Goal: Check status: Check status

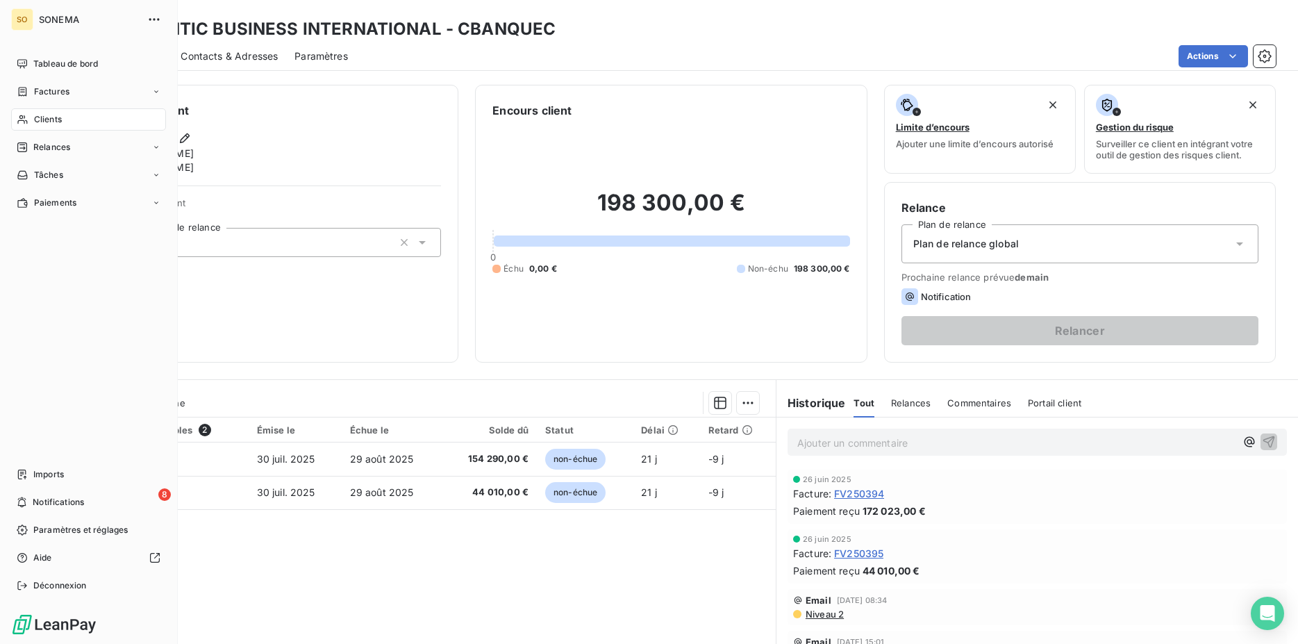
click at [52, 117] on span "Clients" at bounding box center [48, 119] width 28 height 12
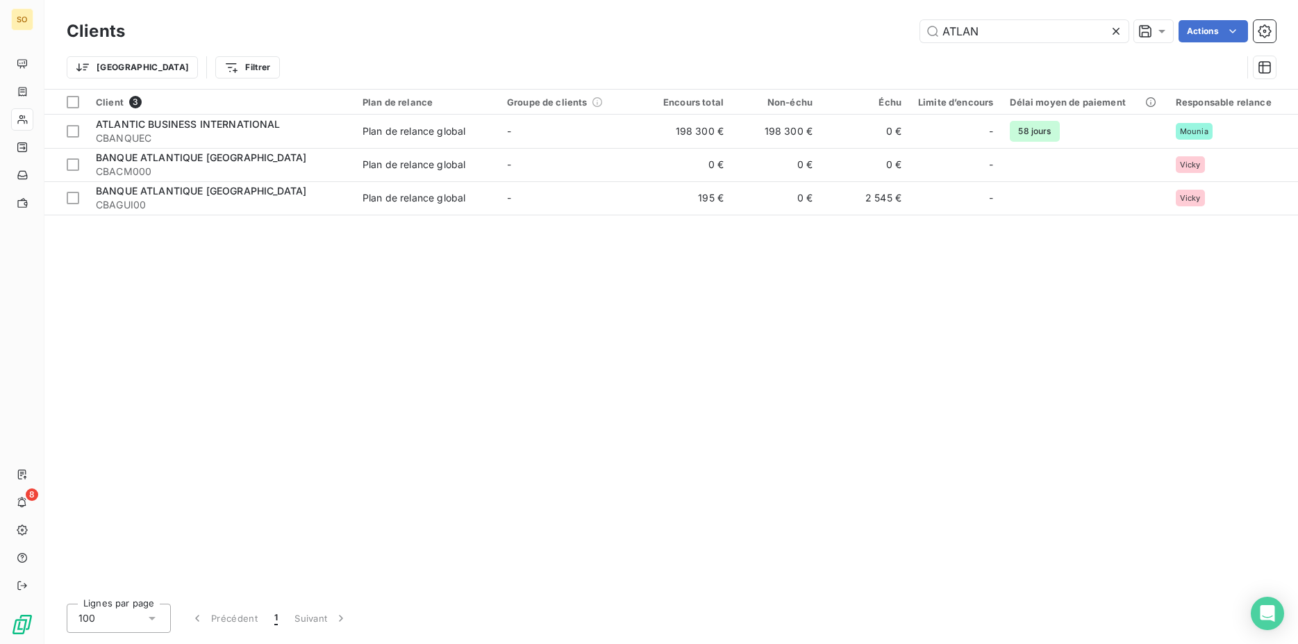
drag, startPoint x: 747, startPoint y: 31, endPoint x: 723, endPoint y: 36, distance: 24.1
click at [920, 36] on input "ATLAN" at bounding box center [1024, 31] width 208 height 22
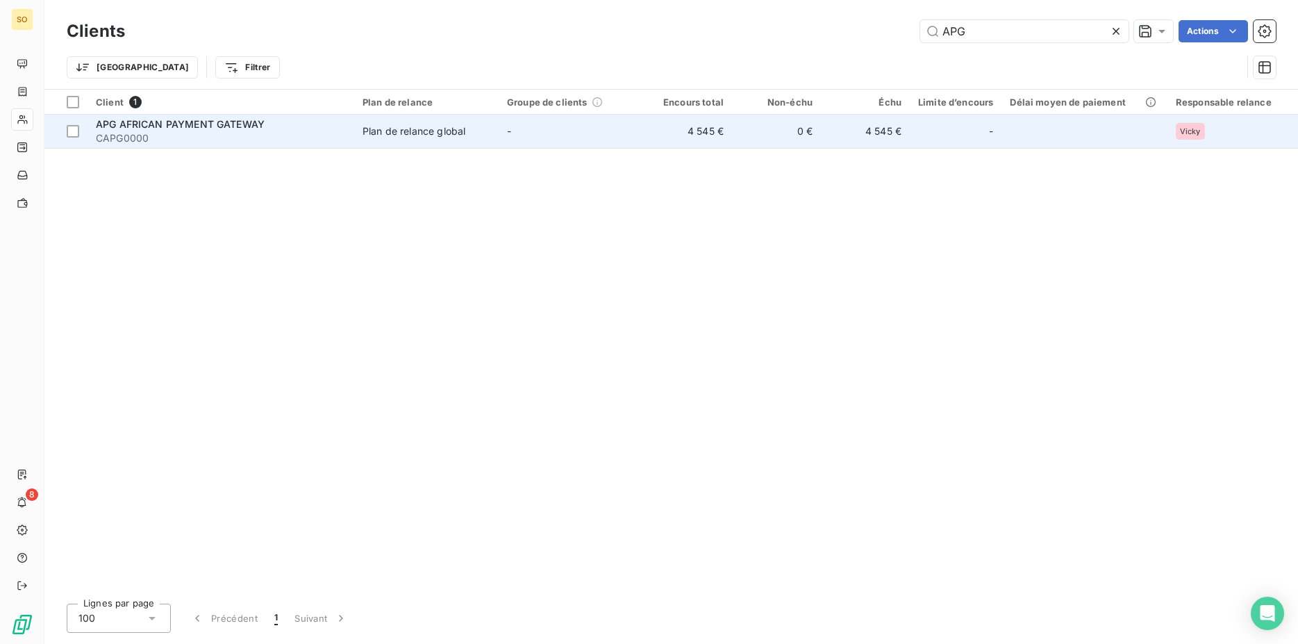
type input "APG"
click at [248, 119] on span "APG AFRICAN PAYMENT GATEWAY" at bounding box center [180, 124] width 169 height 12
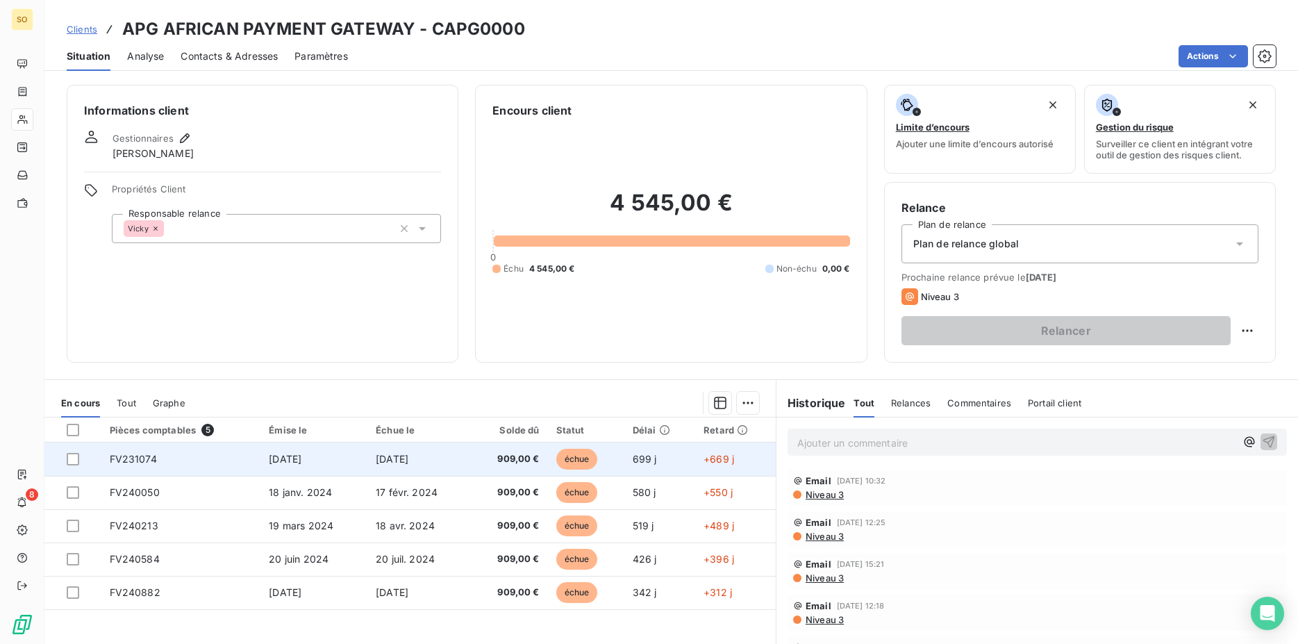
click at [137, 450] on td "FV231074" at bounding box center [181, 458] width 160 height 33
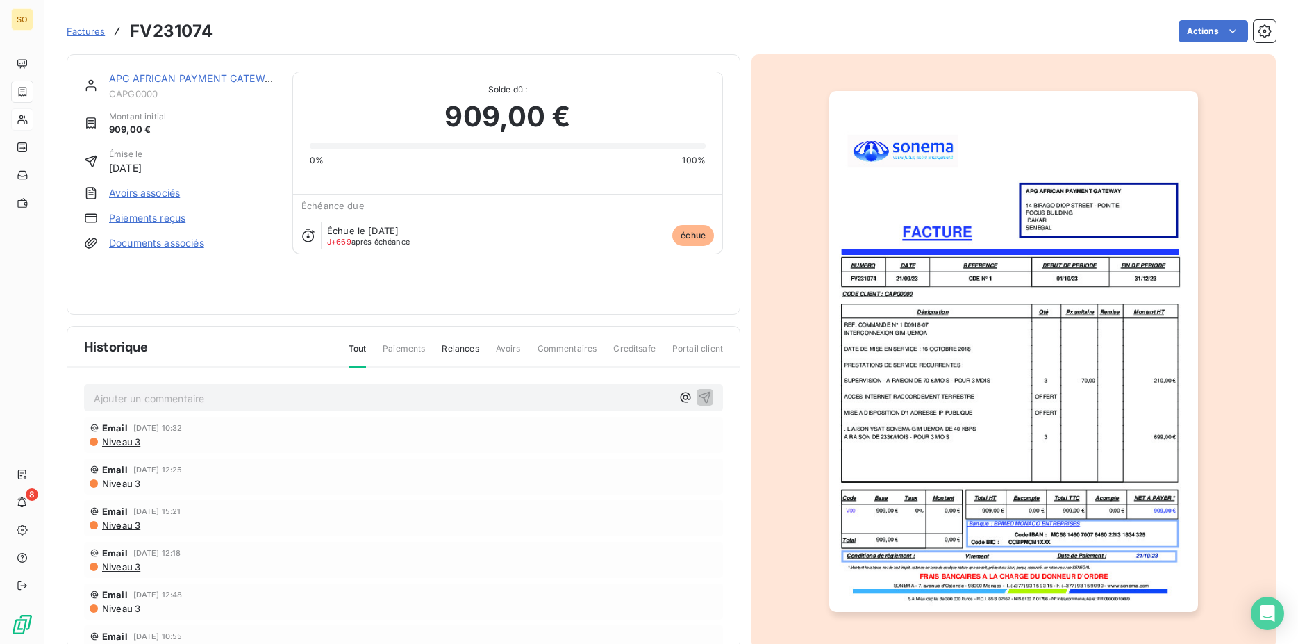
click at [1055, 117] on img "button" at bounding box center [1013, 351] width 368 height 521
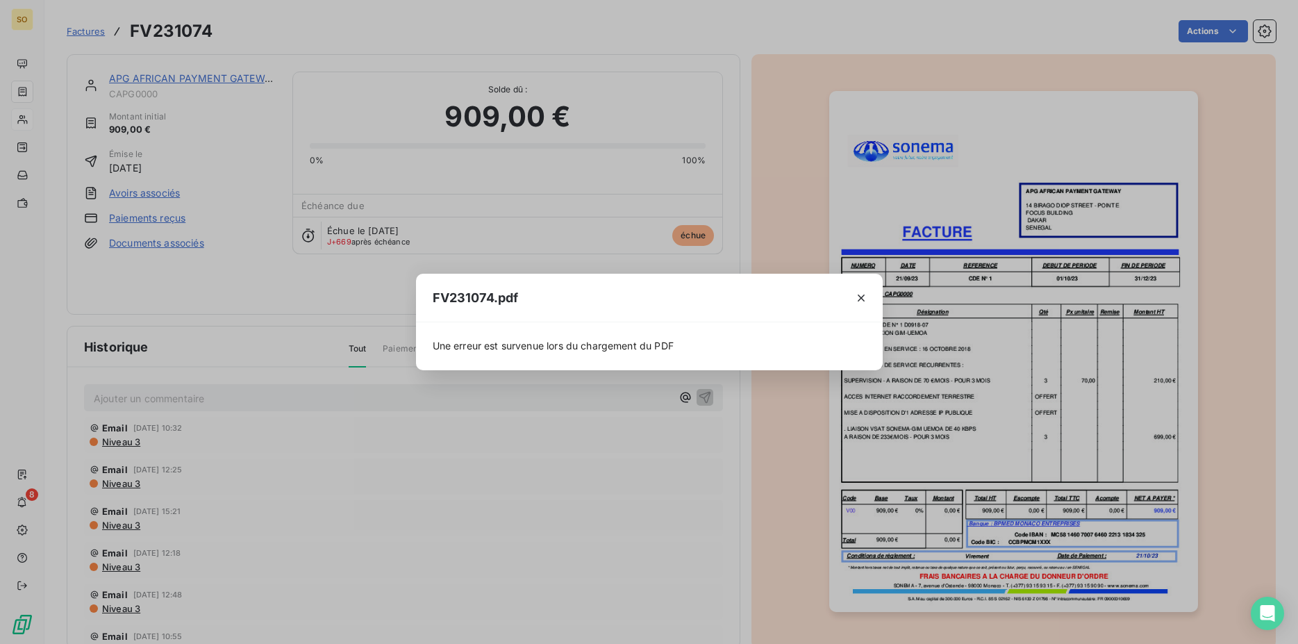
click at [991, 175] on div "FV231074.pdf Une erreur est survenue lors du chargement du PDF" at bounding box center [649, 322] width 1298 height 644
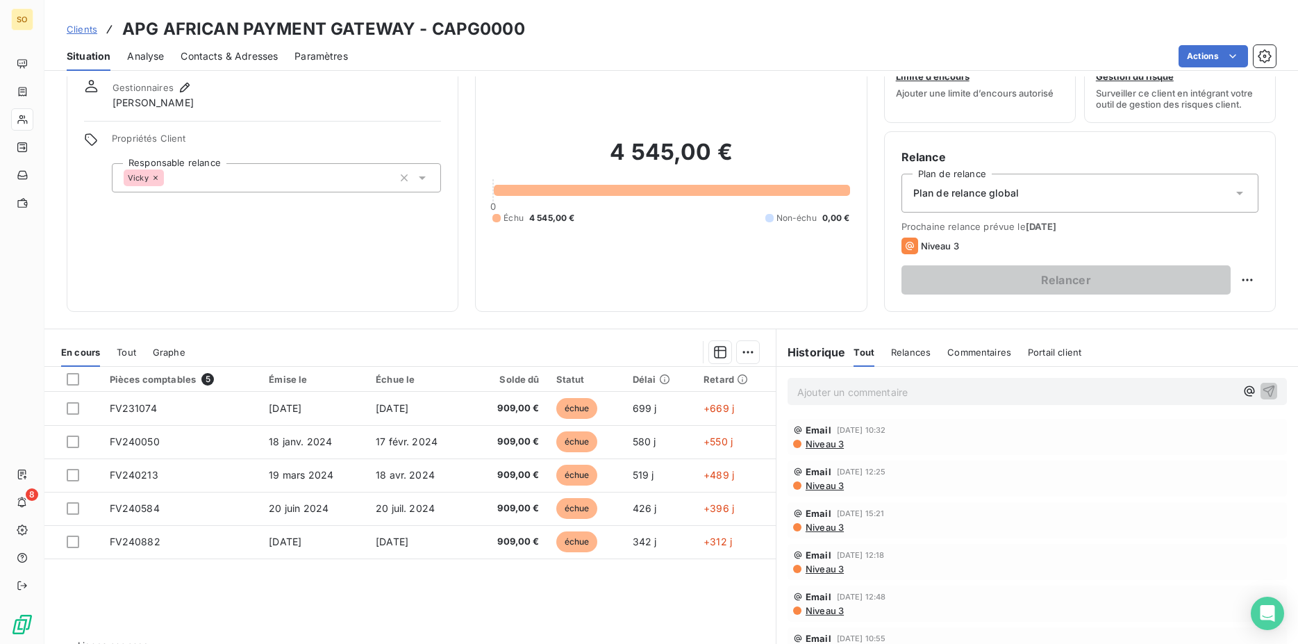
scroll to position [83, 0]
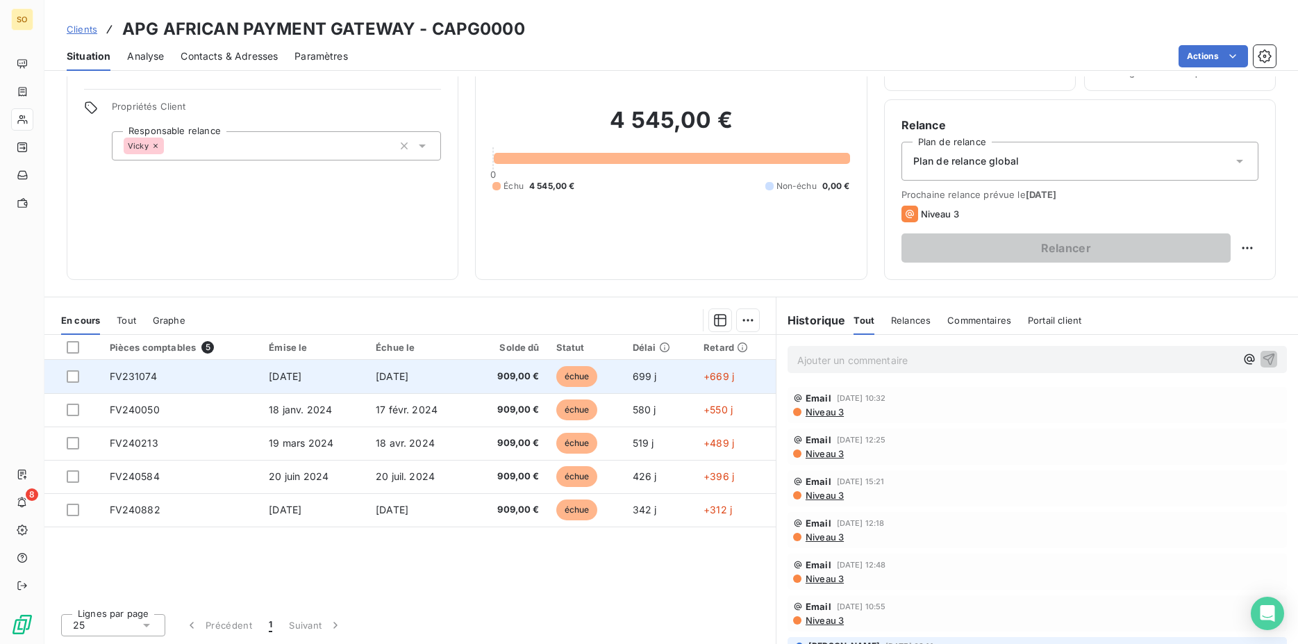
click at [146, 382] on span "FV231074" at bounding box center [133, 376] width 47 height 12
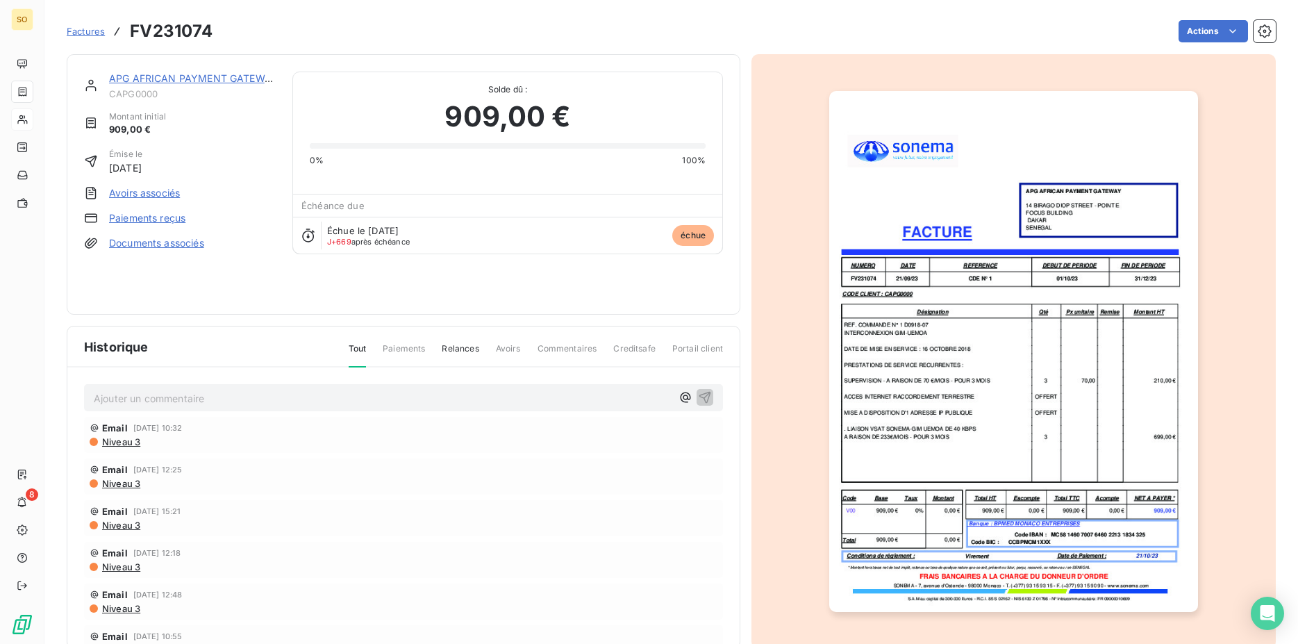
click at [913, 371] on img "button" at bounding box center [1013, 351] width 368 height 521
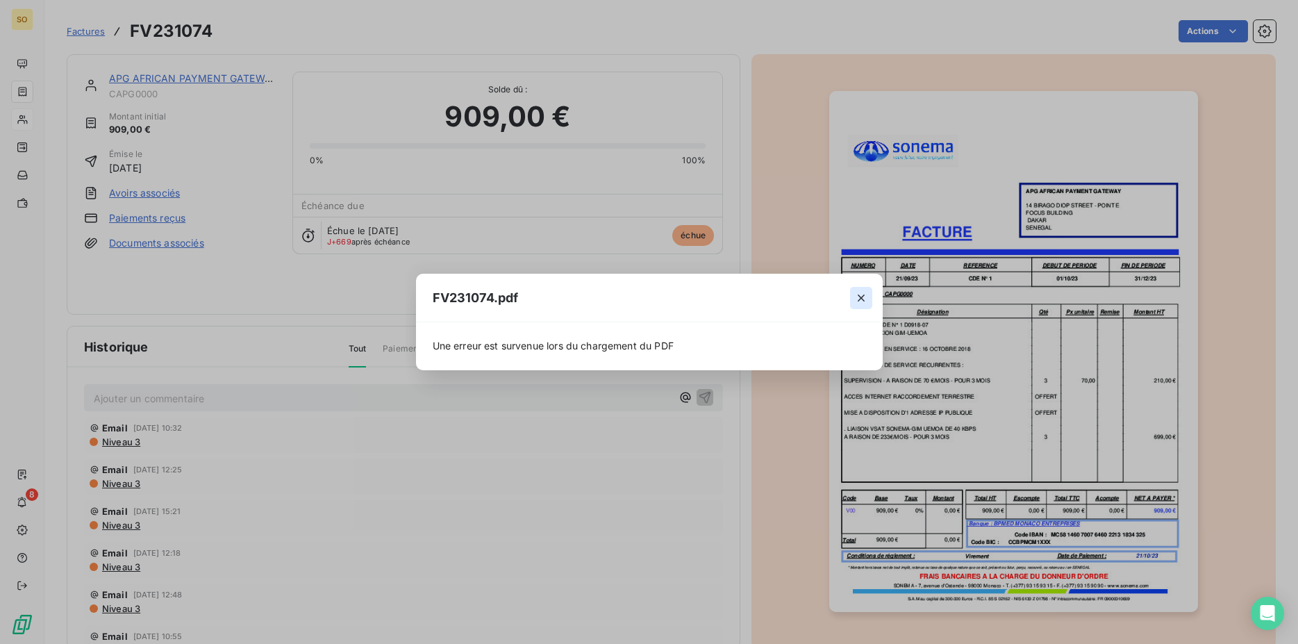
click at [855, 292] on icon "button" at bounding box center [861, 298] width 14 height 14
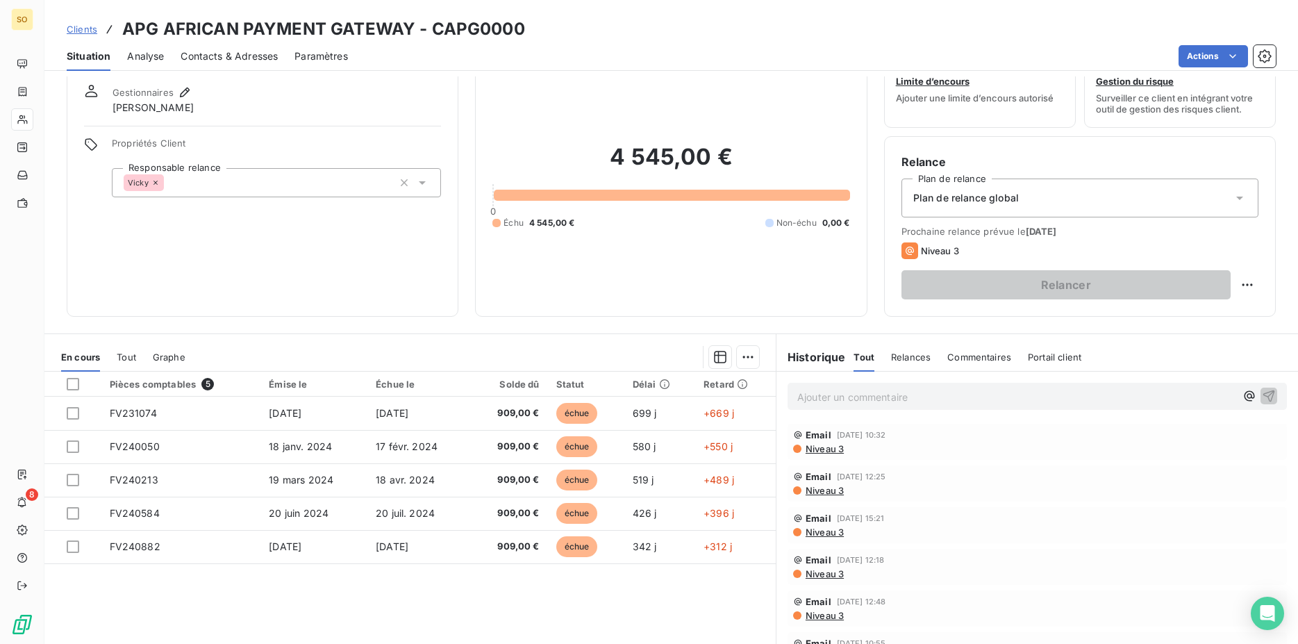
scroll to position [83, 0]
